Goal: Information Seeking & Learning: Learn about a topic

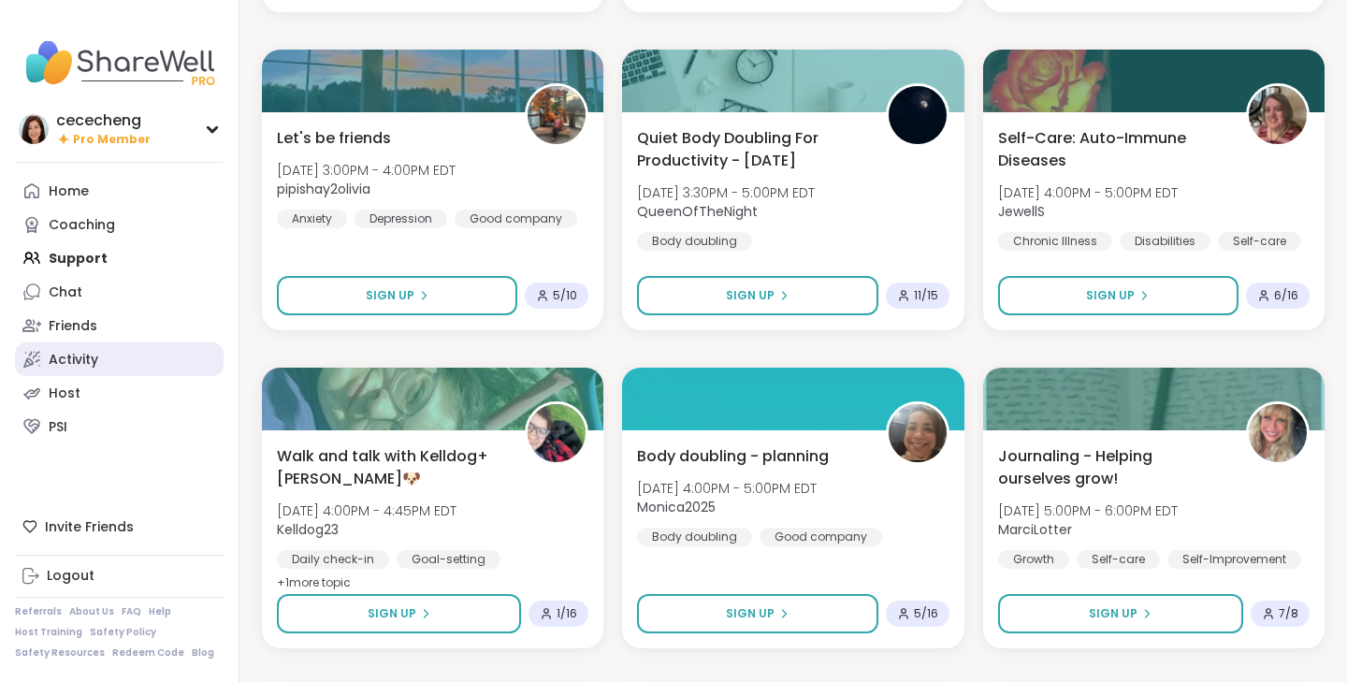
click at [110, 354] on link "Activity" at bounding box center [119, 359] width 209 height 34
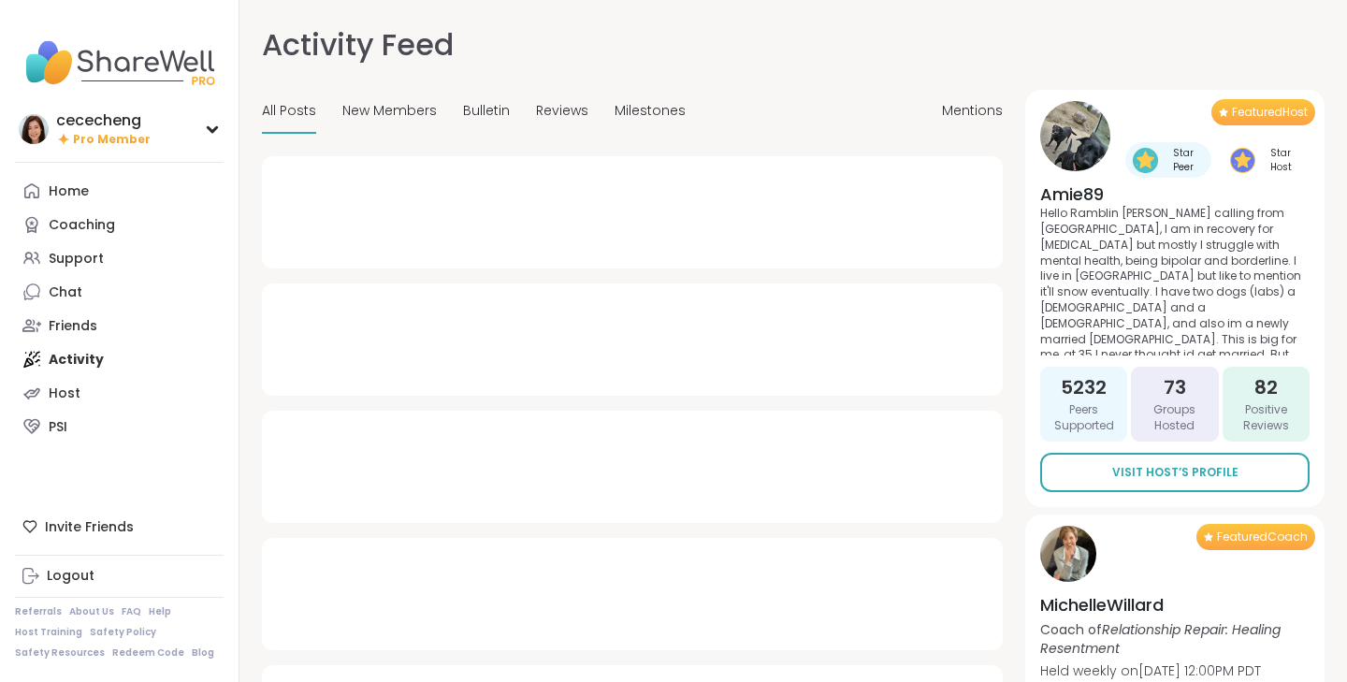
type textarea "*"
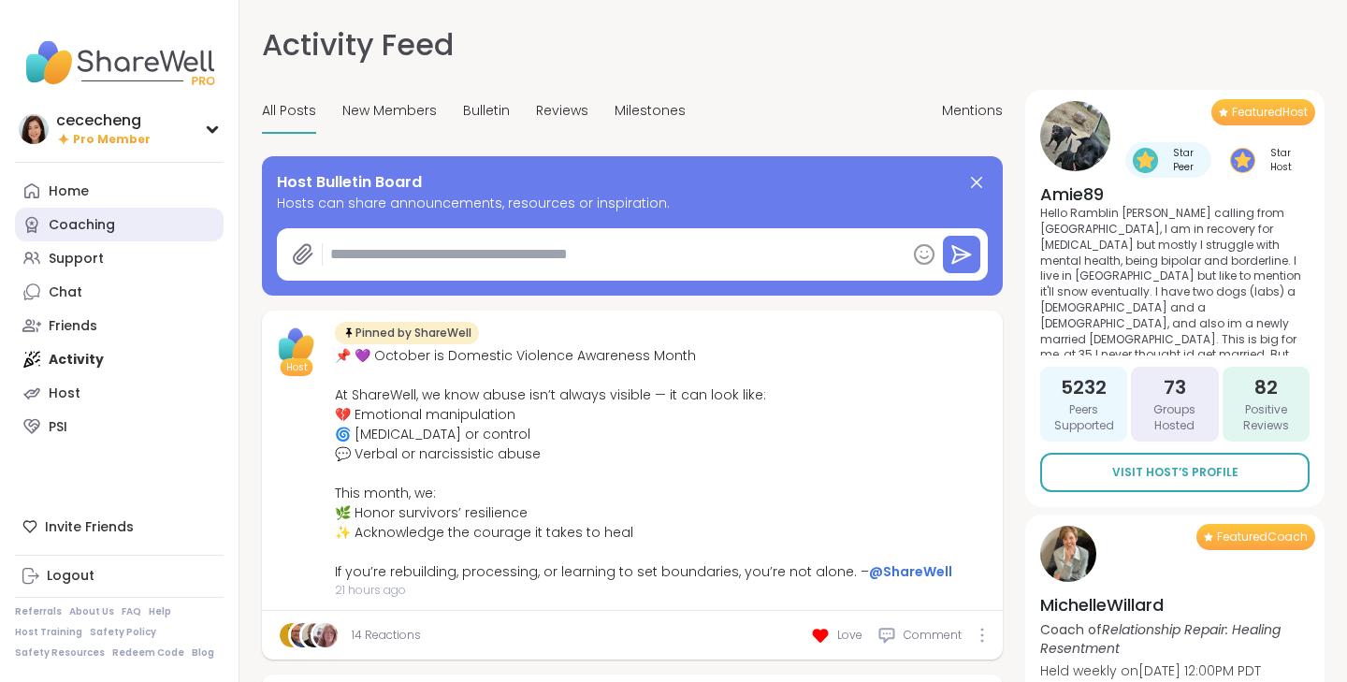
click at [131, 239] on link "Coaching" at bounding box center [119, 225] width 209 height 34
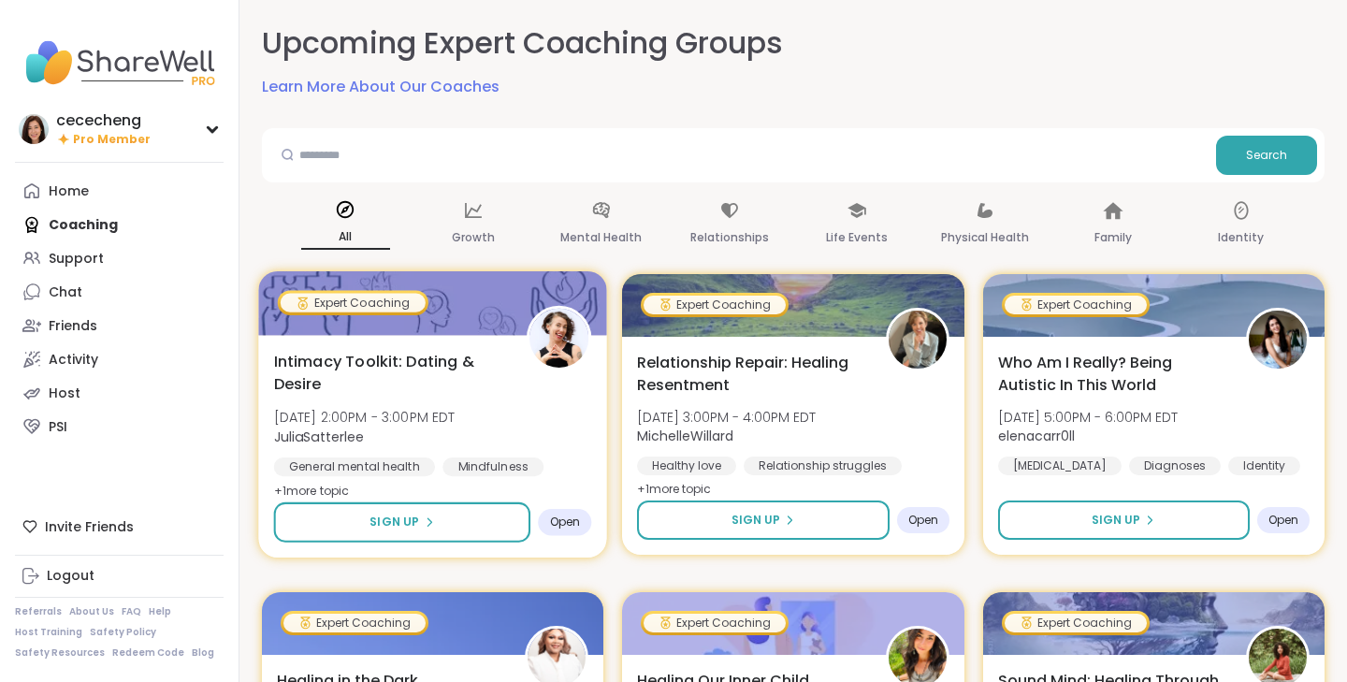
click at [455, 433] on span "JuliaSatterlee" at bounding box center [364, 435] width 181 height 19
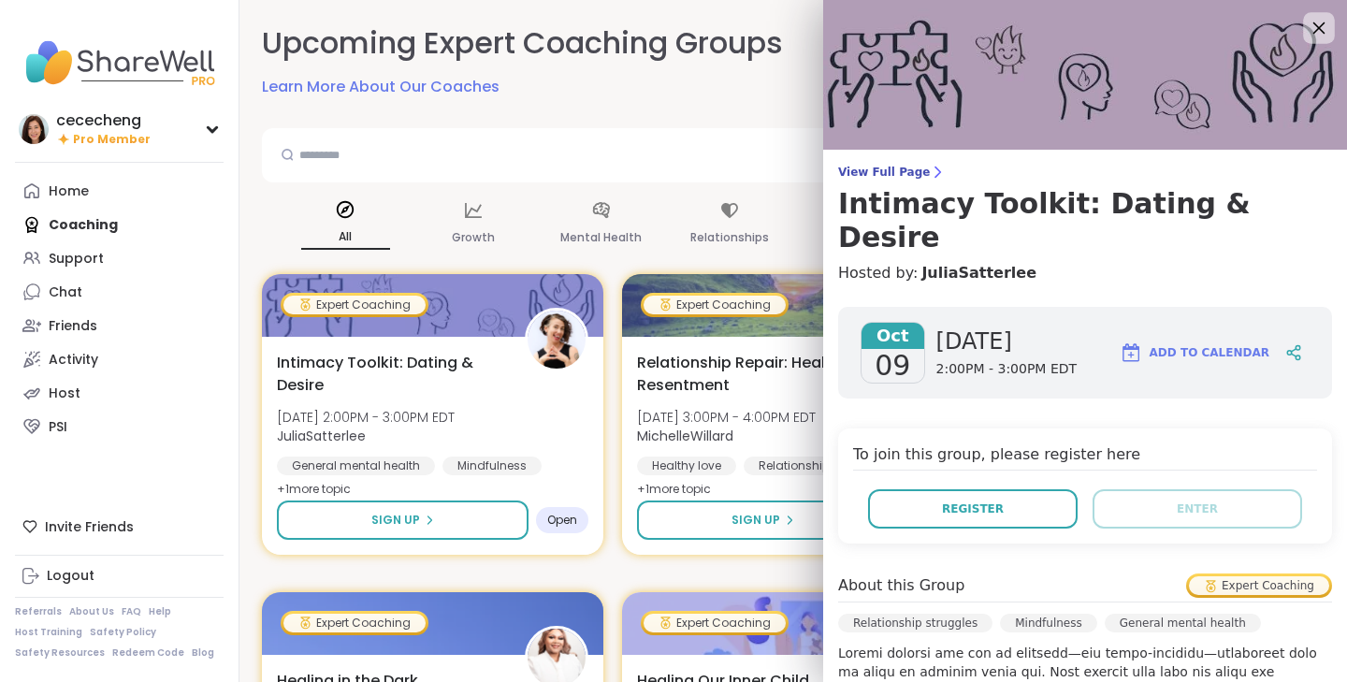
click at [1314, 23] on icon at bounding box center [1319, 28] width 12 height 12
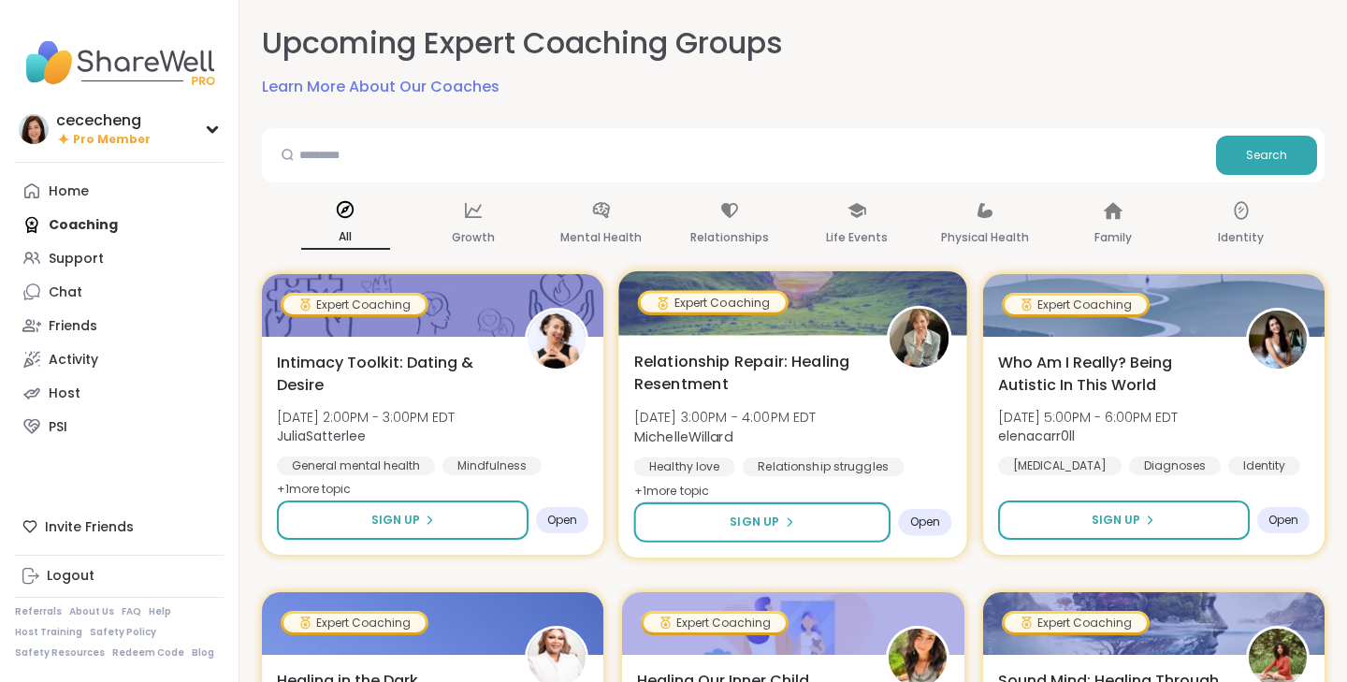
click at [819, 397] on div "Relationship Repair: Healing Resentment [DATE] 3:00PM - 4:00PM EDT MichelleWill…" at bounding box center [793, 426] width 318 height 152
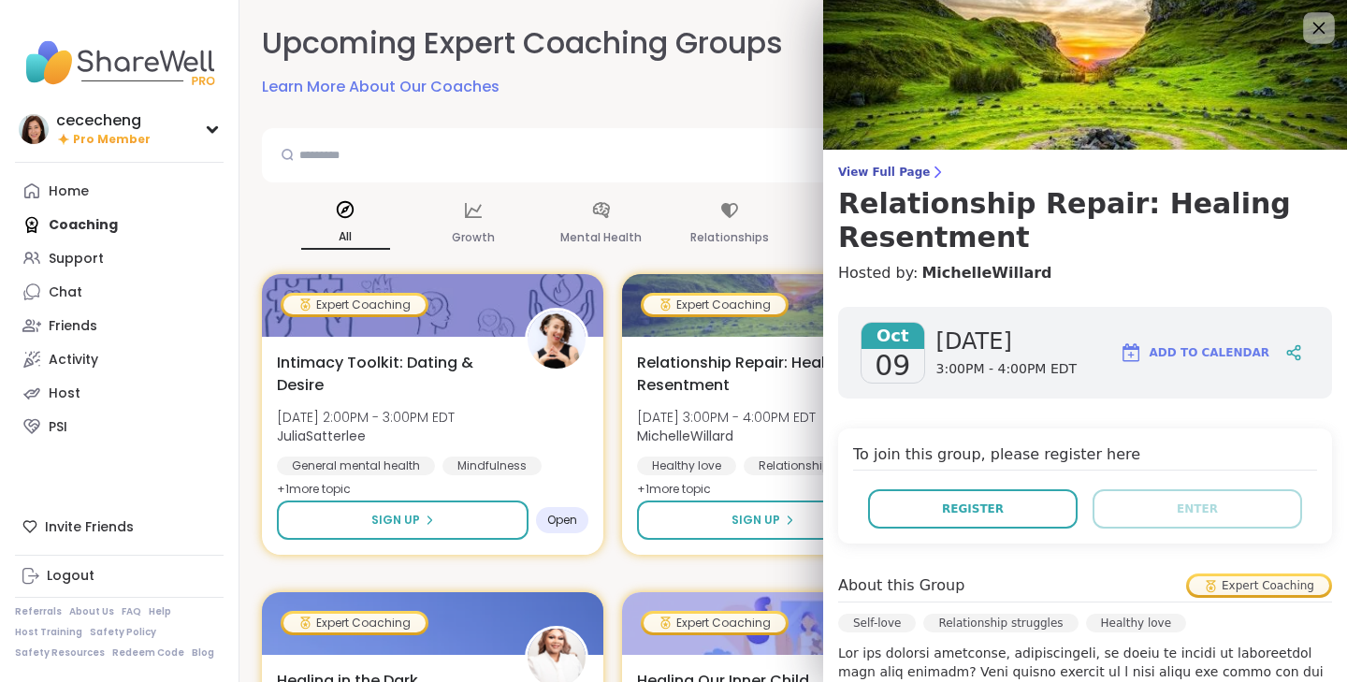
click at [1313, 41] on div at bounding box center [1319, 28] width 32 height 32
click at [1316, 31] on icon at bounding box center [1318, 27] width 23 height 23
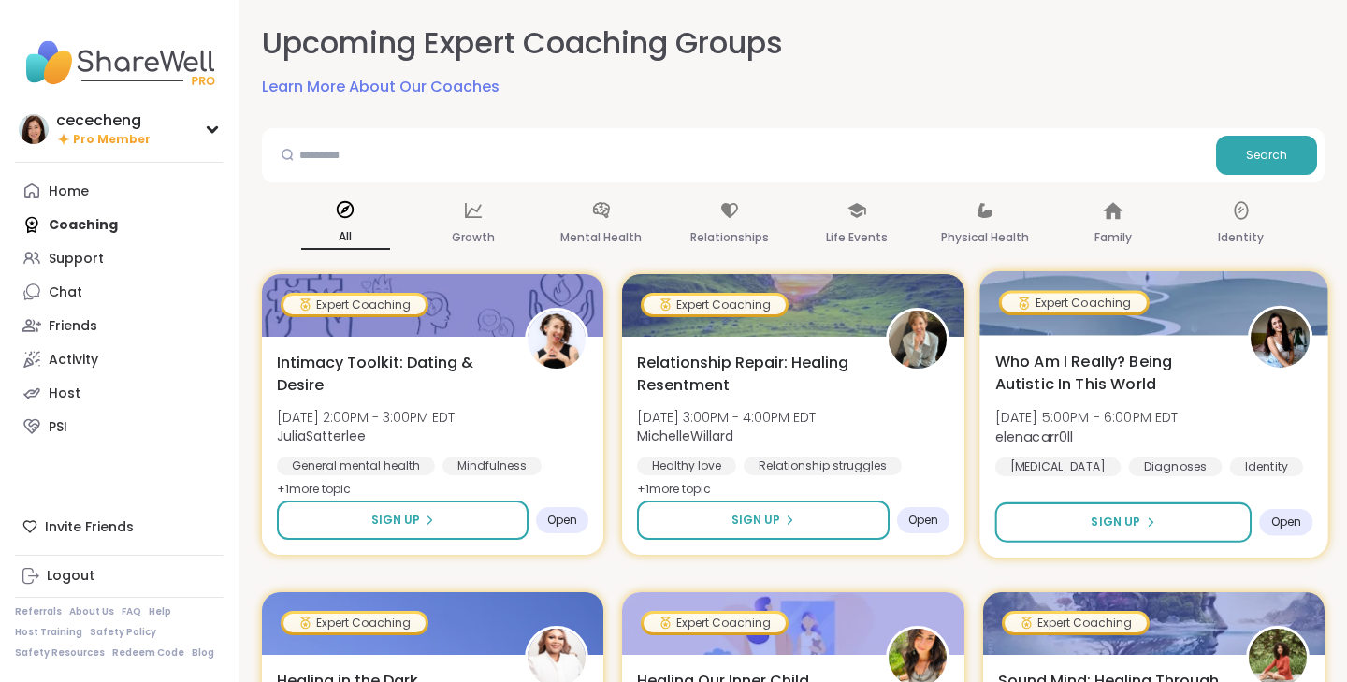
click at [1229, 380] on div "Who Am I Really? Being Autistic In This World [DATE] 5:00PM - 6:00PM EDT elenac…" at bounding box center [1153, 413] width 318 height 126
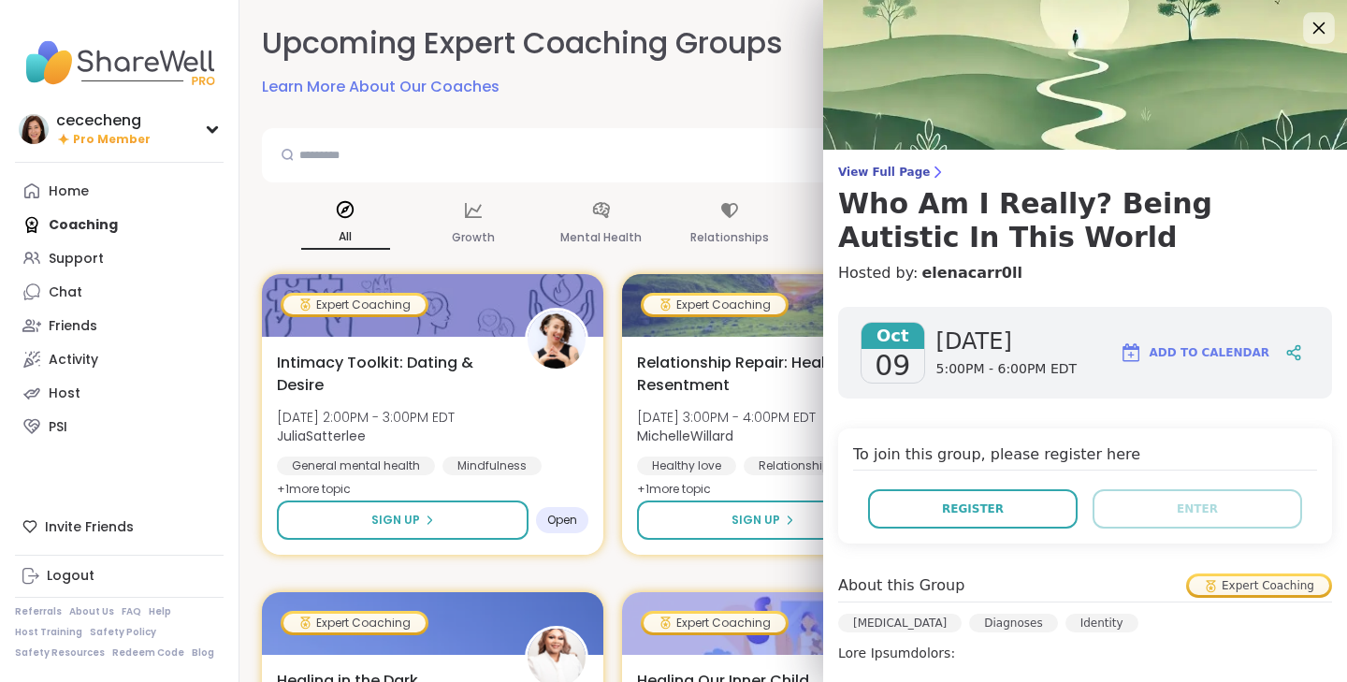
click at [1311, 22] on icon at bounding box center [1318, 27] width 23 height 23
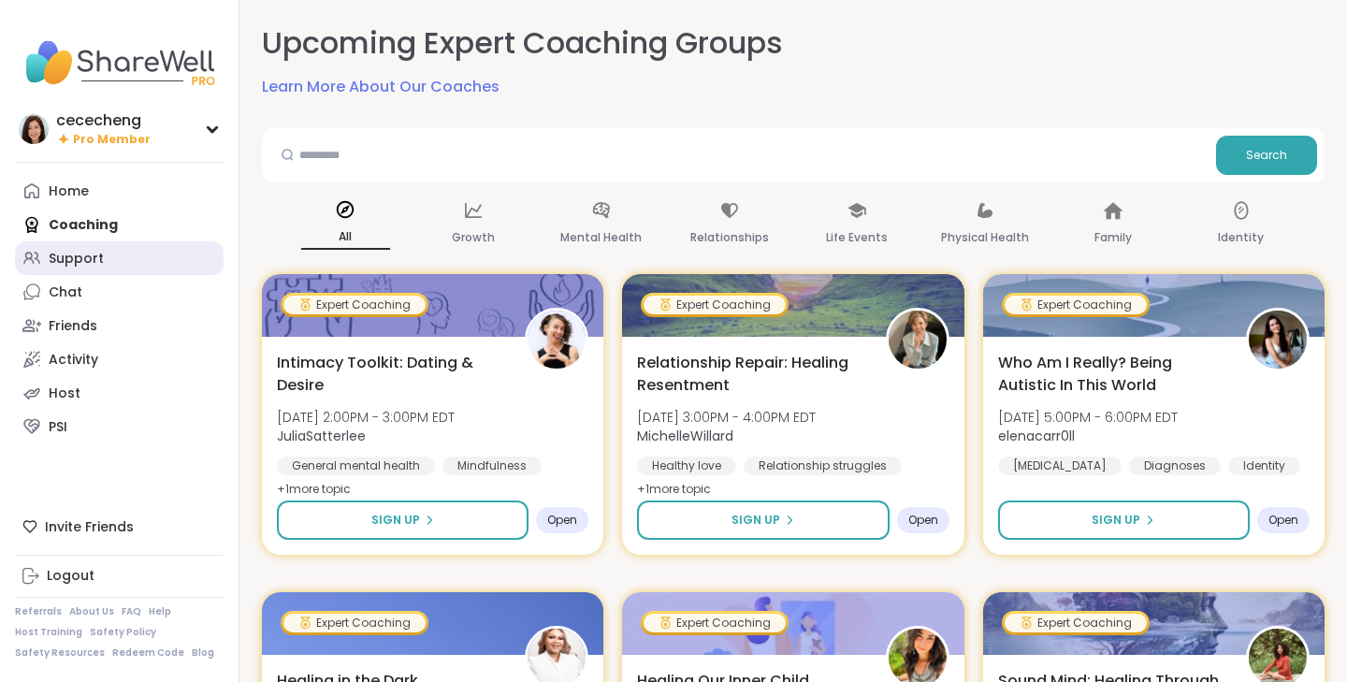
click at [142, 253] on link "Support" at bounding box center [119, 258] width 209 height 34
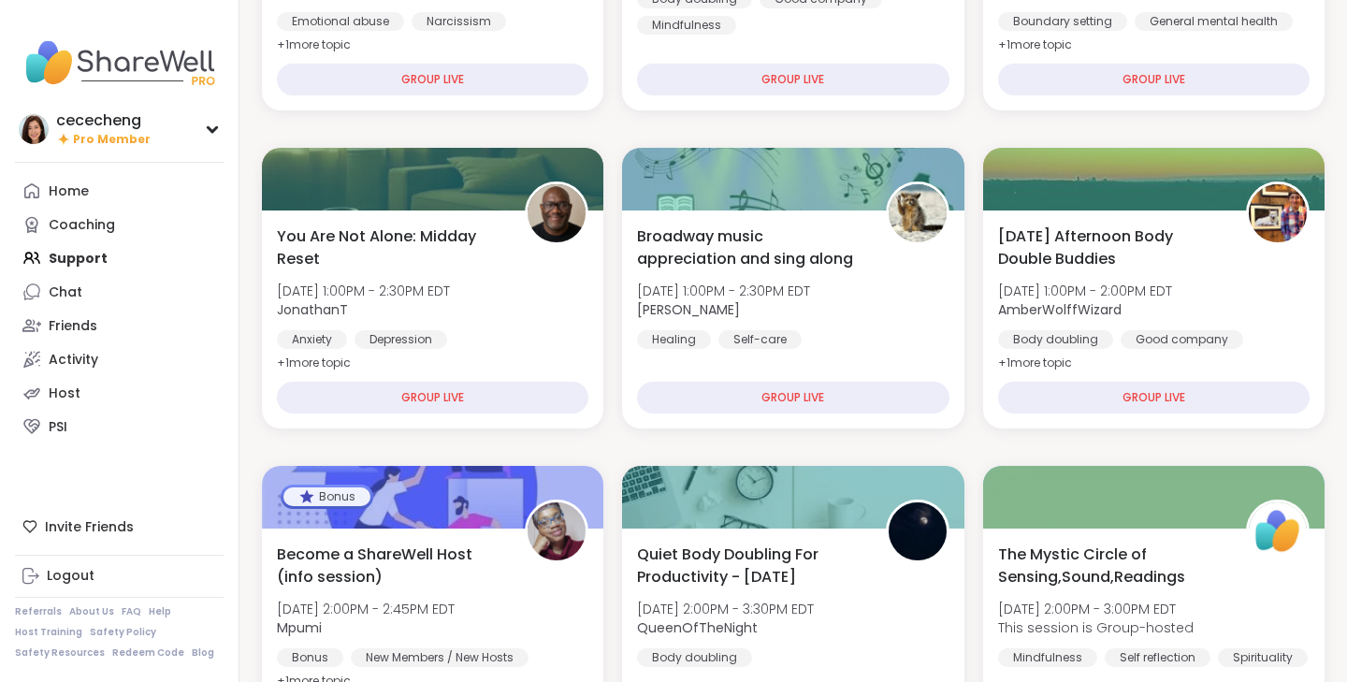
scroll to position [571, 0]
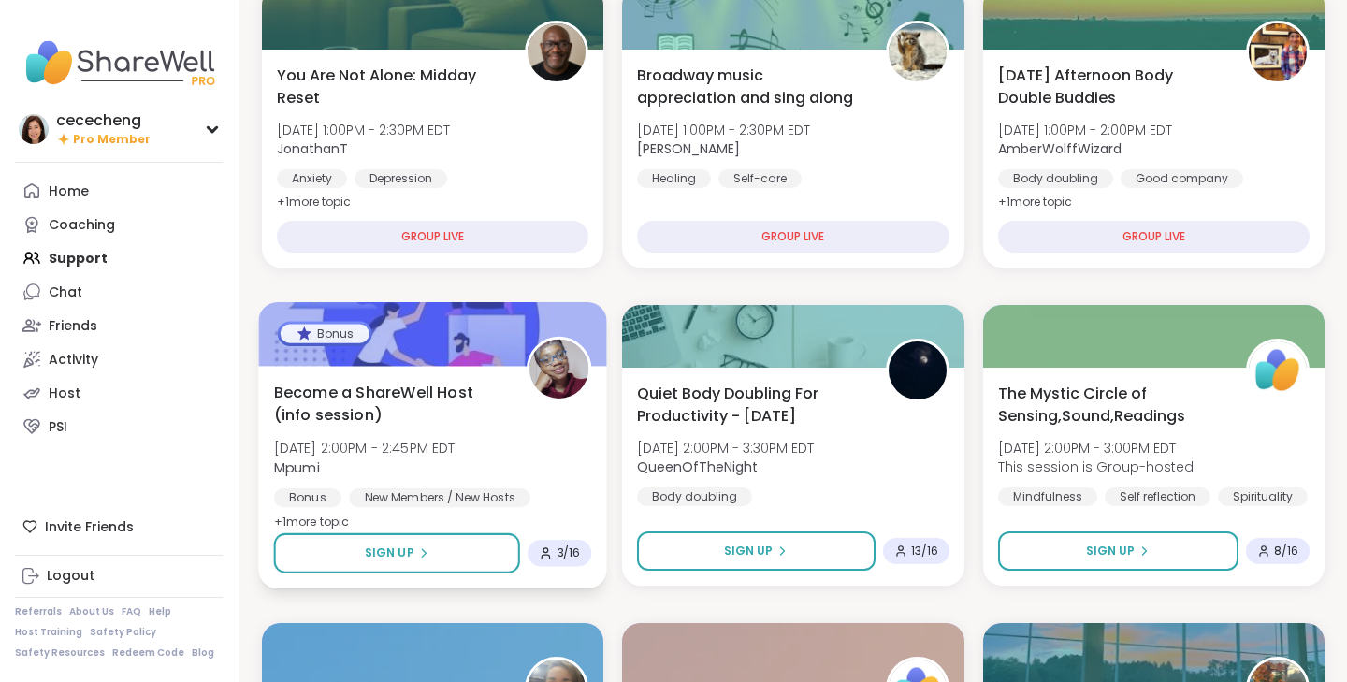
click at [552, 469] on div "Become a ShareWell Host (info session) [DATE] 2:00PM - 2:45PM EDT Mpumi Bonus N…" at bounding box center [433, 457] width 318 height 152
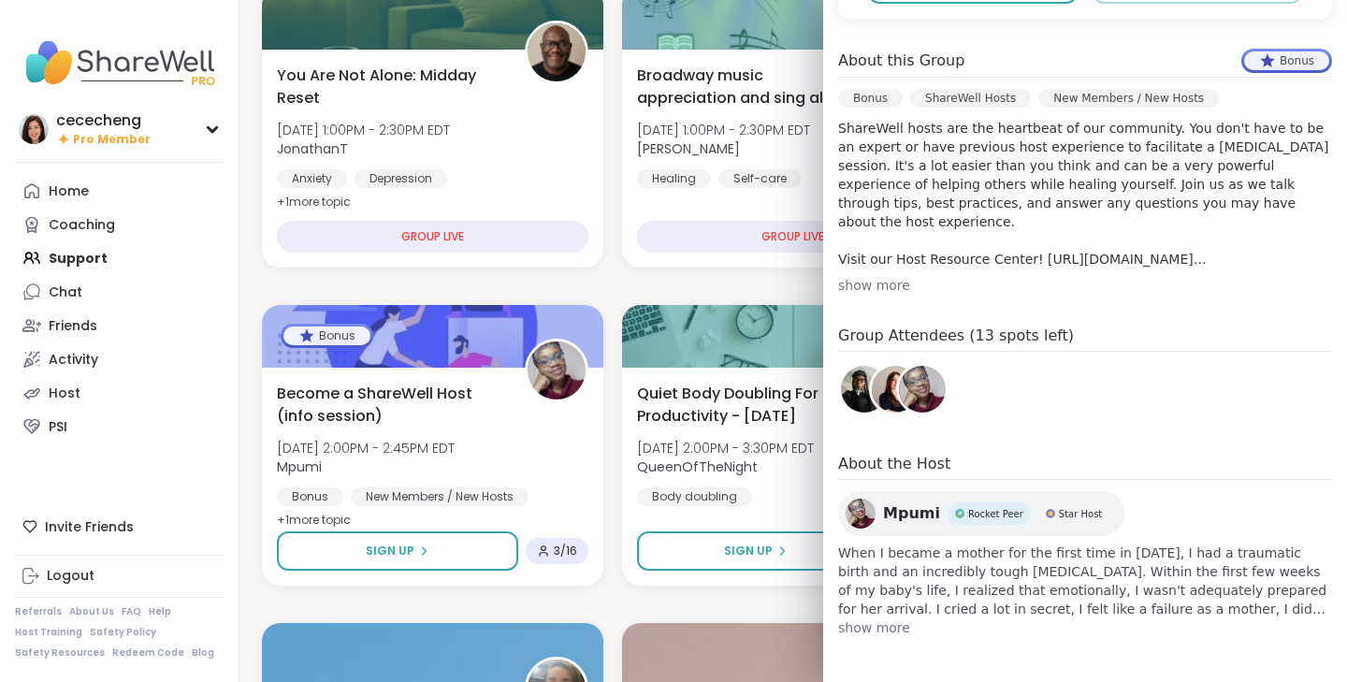
scroll to position [0, 0]
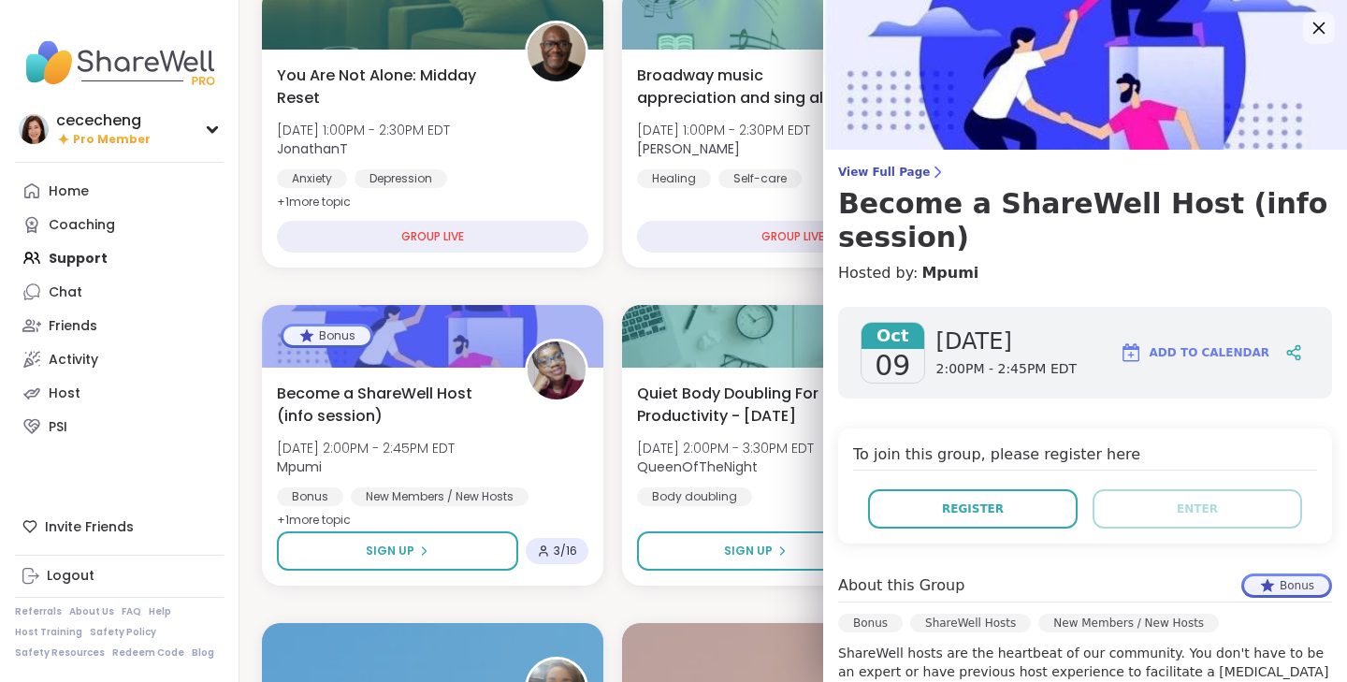
click at [1320, 33] on icon at bounding box center [1318, 27] width 23 height 23
